Goal: Information Seeking & Learning: Learn about a topic

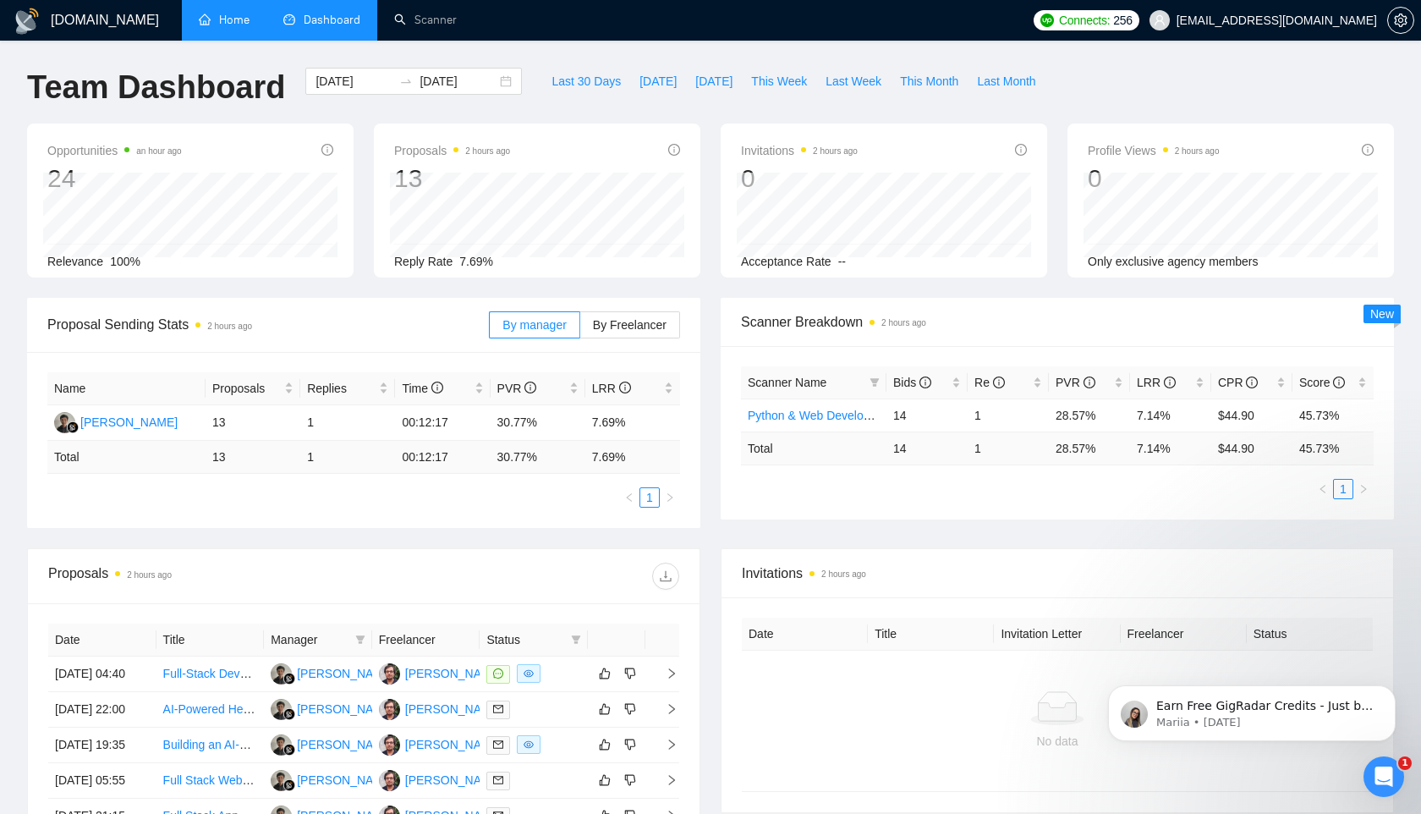
click at [244, 27] on link "Home" at bounding box center [224, 20] width 51 height 14
click at [244, 28] on li "Home" at bounding box center [224, 20] width 85 height 41
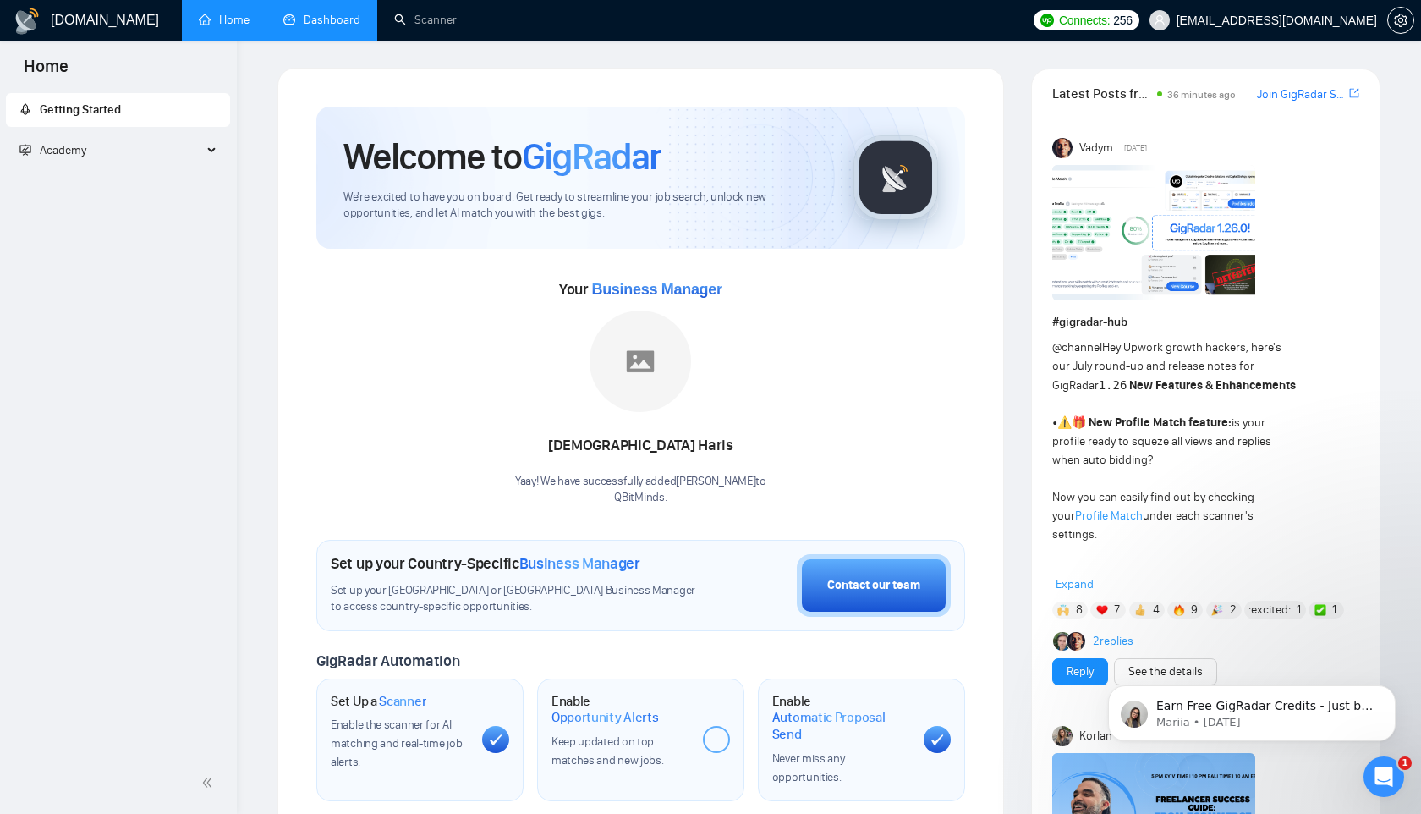
click at [326, 25] on link "Dashboard" at bounding box center [321, 20] width 77 height 14
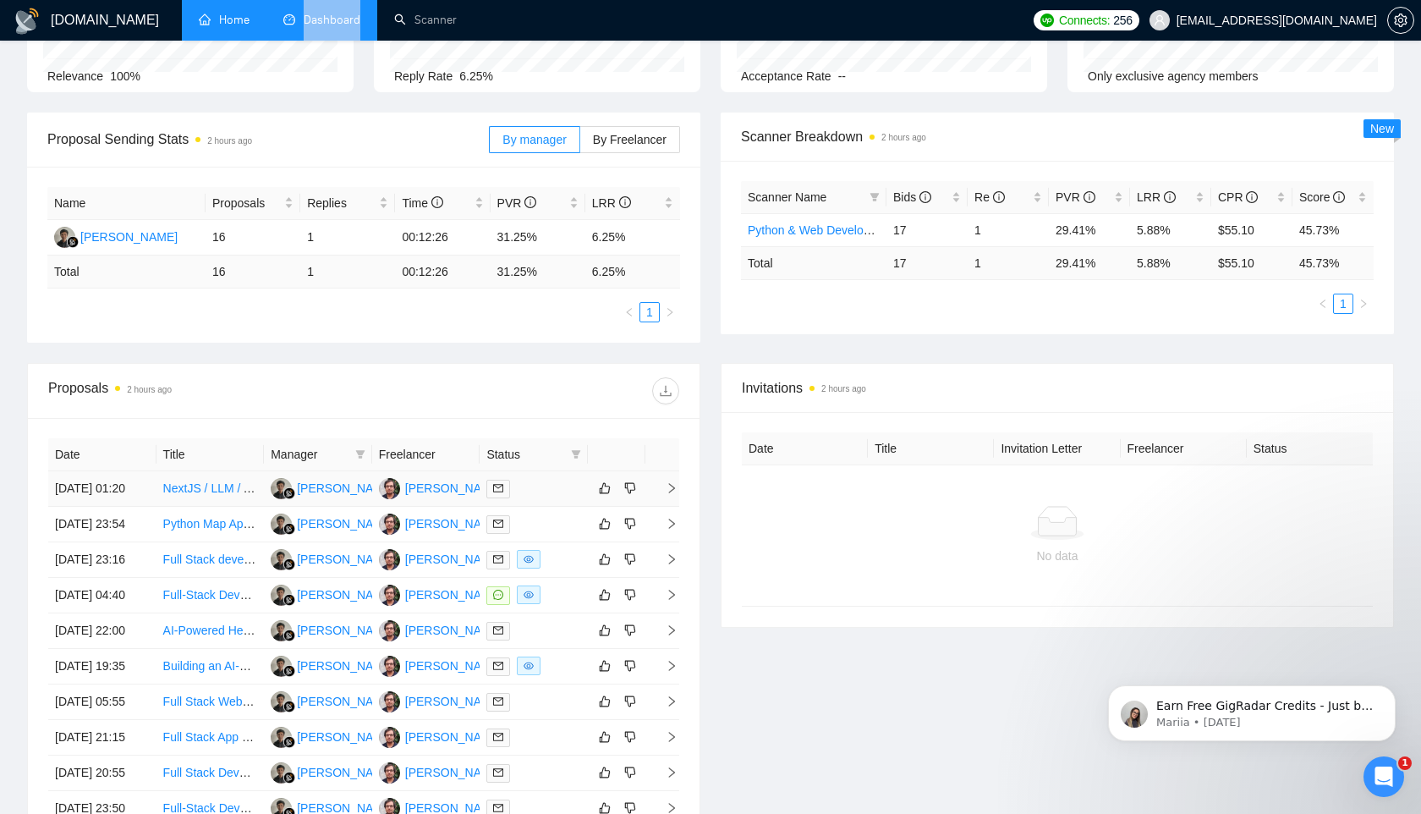
scroll to position [419, 0]
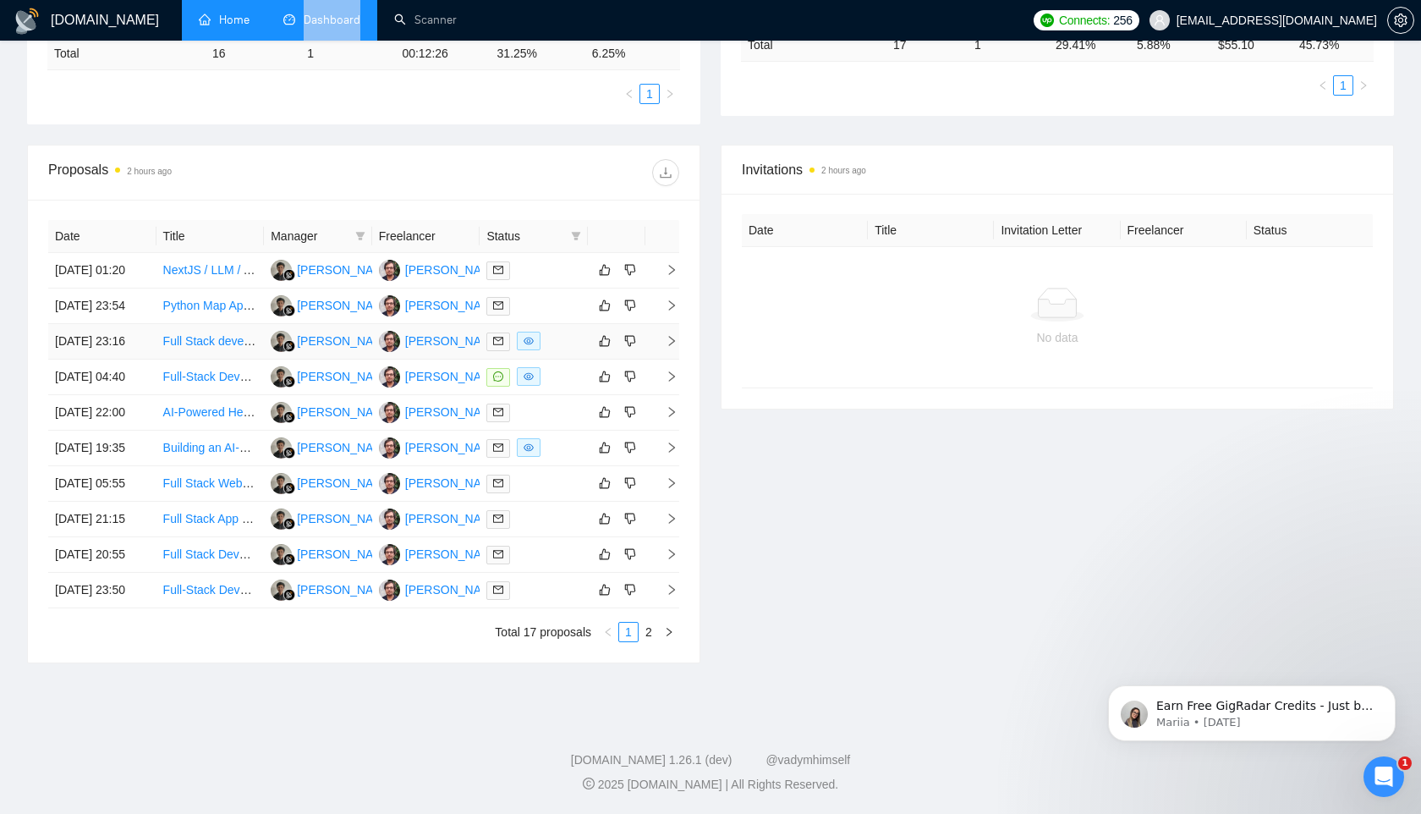
click at [239, 348] on link "Full Stack developer to build a Question Bank Management SaaS" at bounding box center [335, 341] width 344 height 14
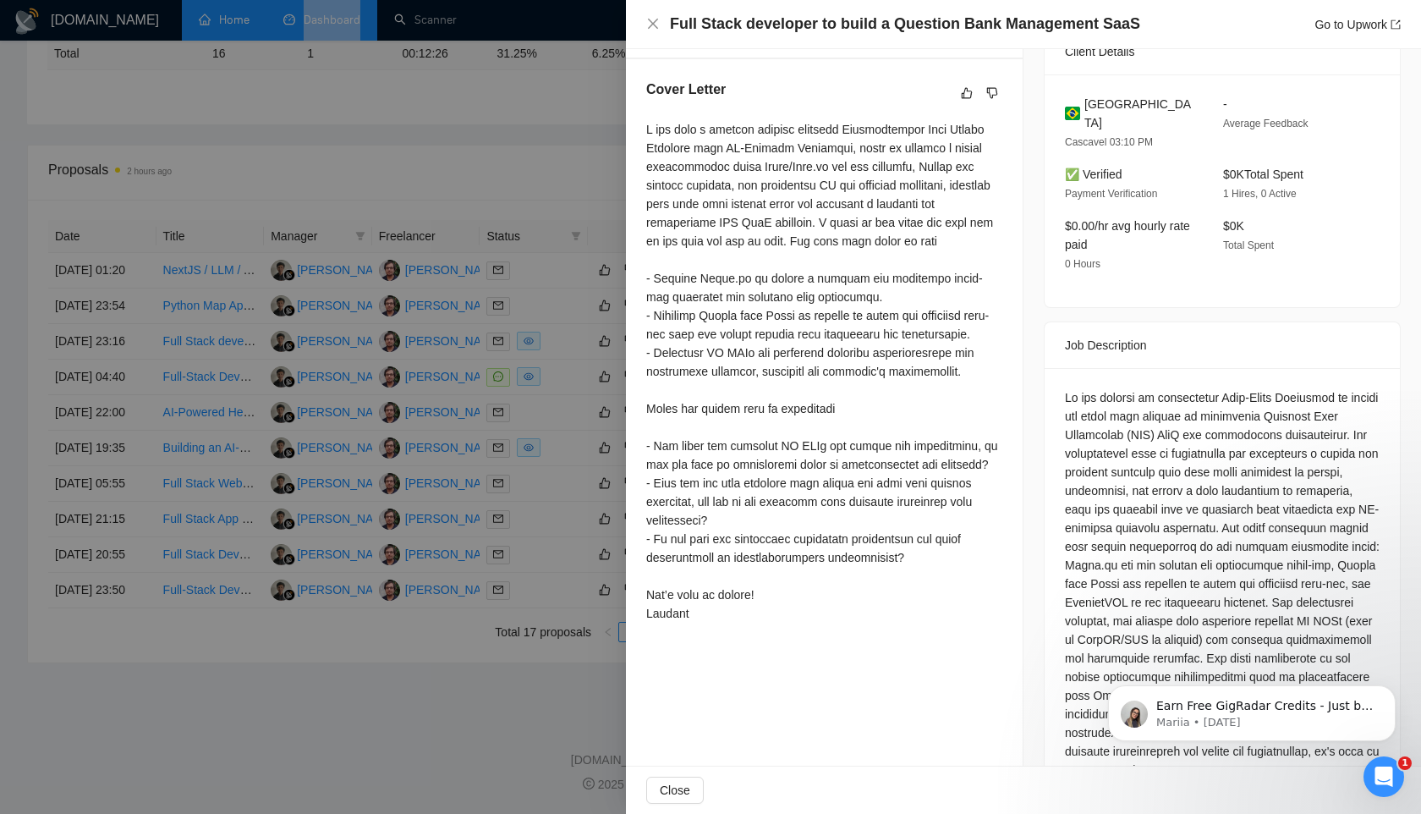
scroll to position [412, 0]
click at [648, 25] on icon "close" at bounding box center [653, 24] width 14 height 14
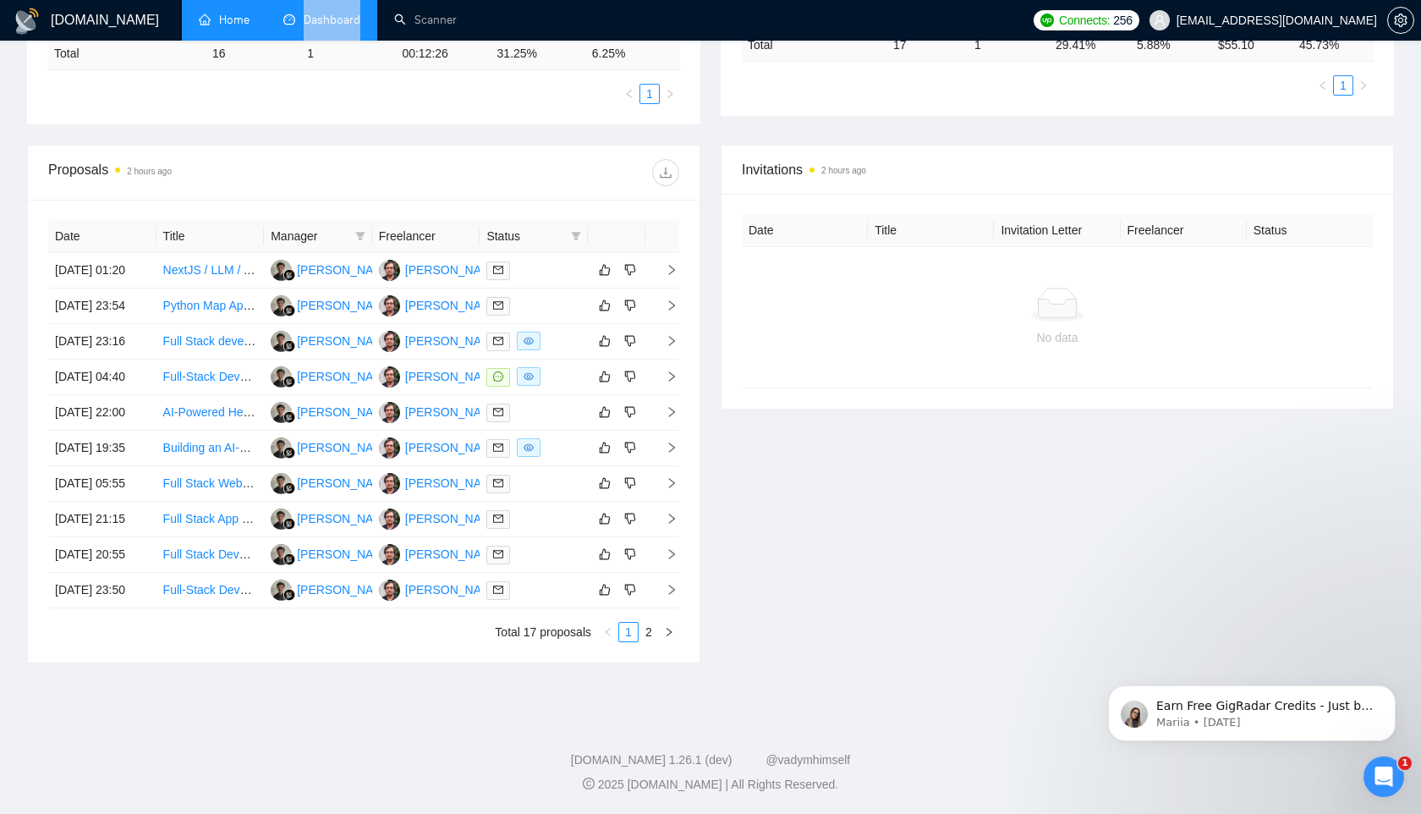
click at [276, 220] on th "Manager" at bounding box center [318, 236] width 108 height 33
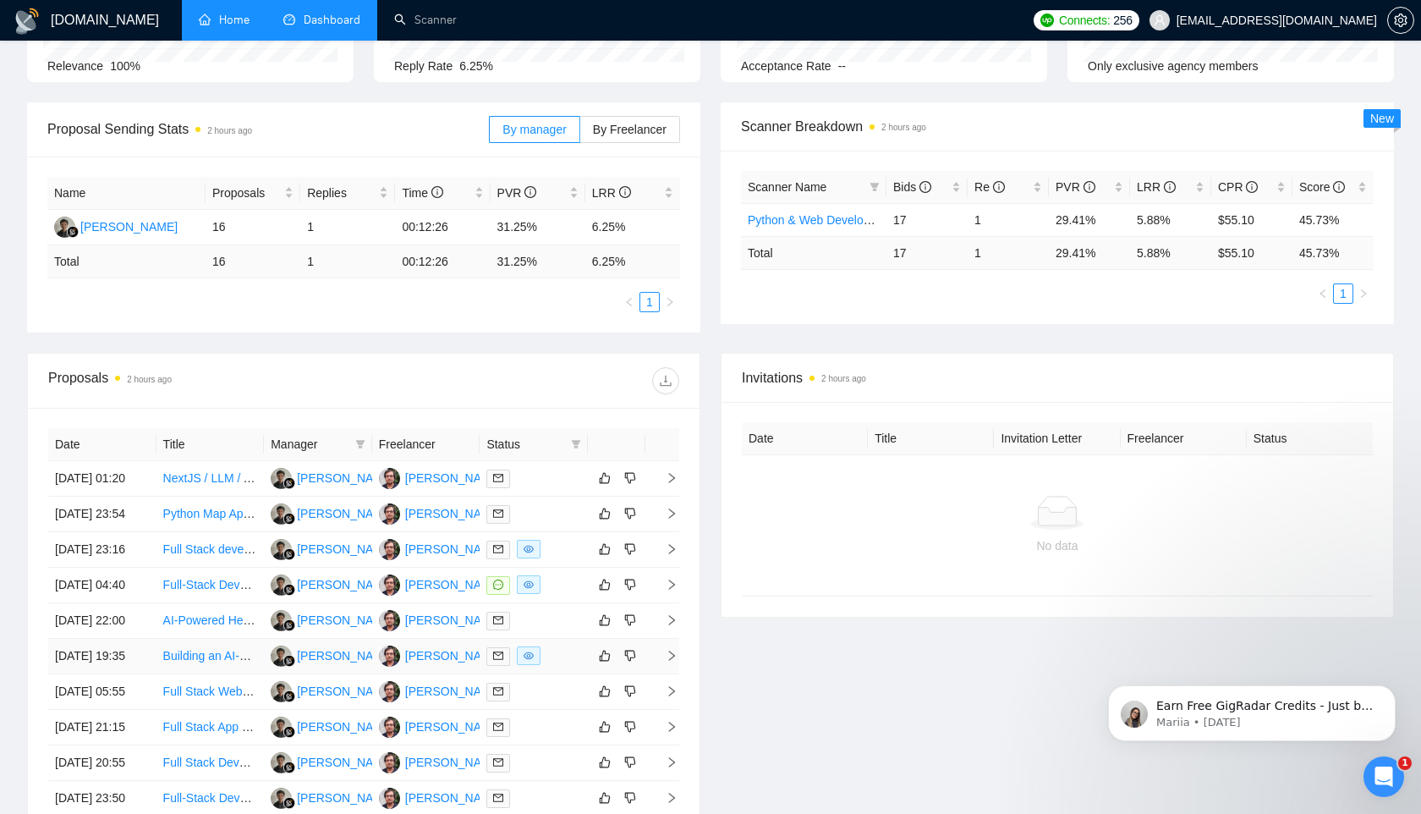
scroll to position [0, 0]
